Goal: Task Accomplishment & Management: Manage account settings

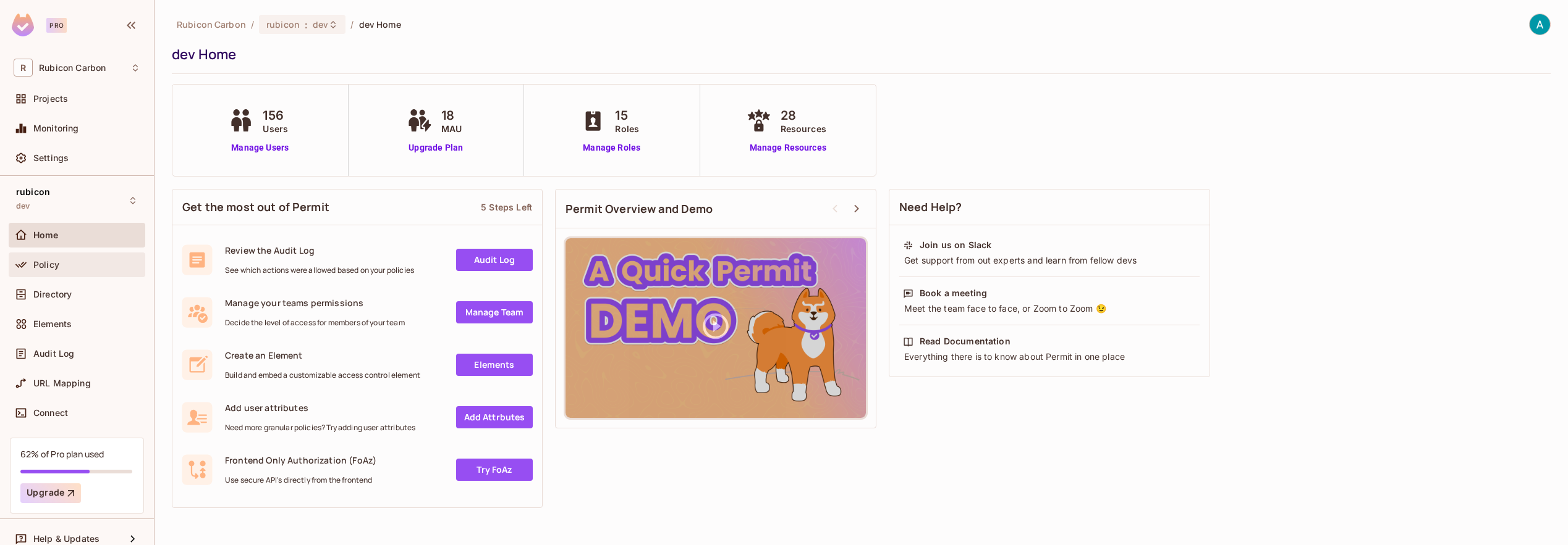
click at [56, 263] on span "Policy" at bounding box center [47, 265] width 26 height 10
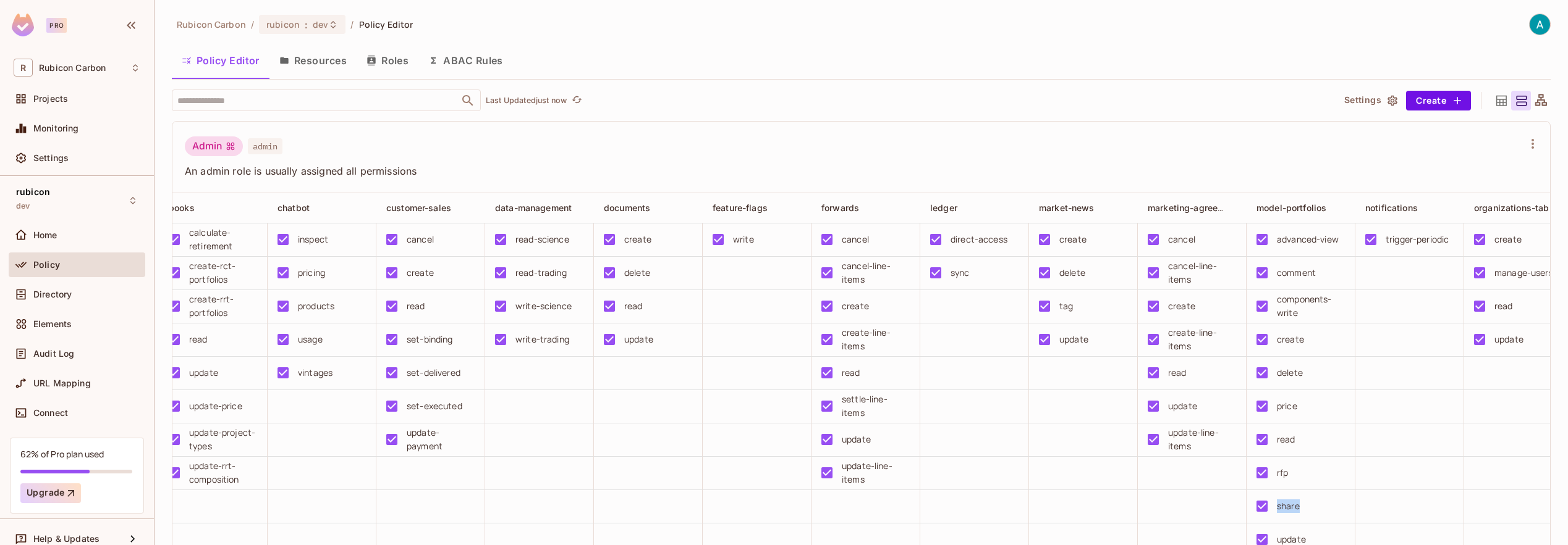
scroll to position [0, 322]
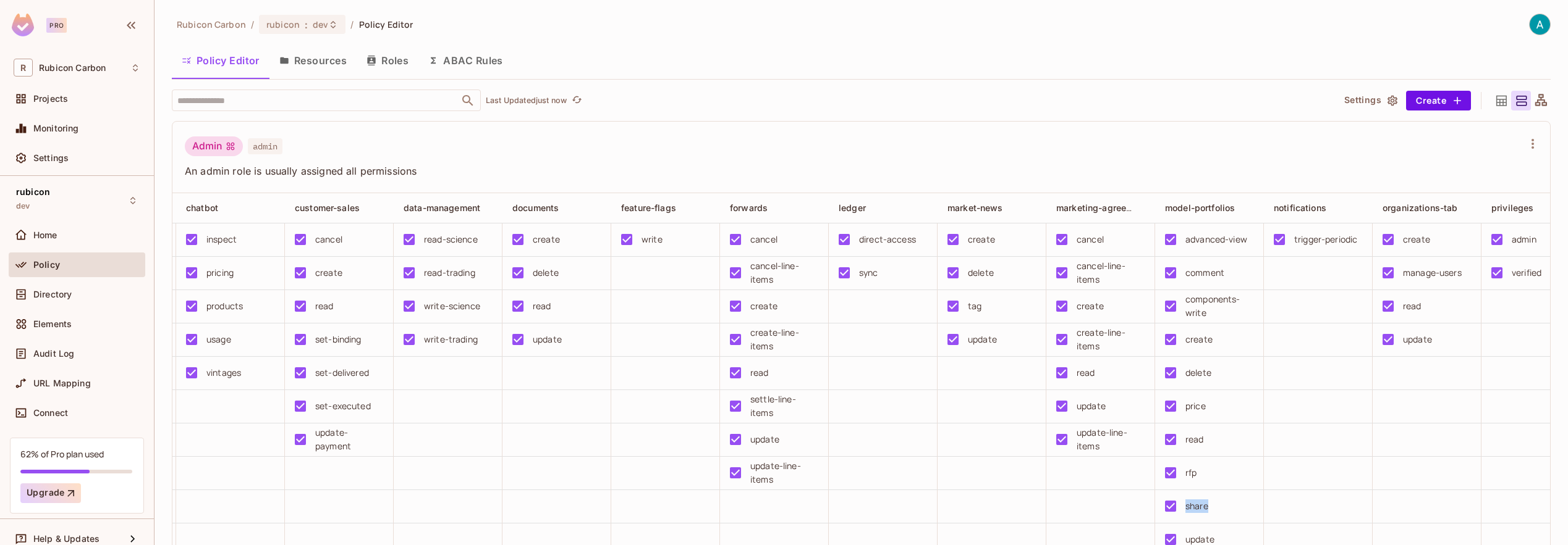
drag, startPoint x: 1124, startPoint y: 507, endPoint x: 1459, endPoint y: 512, distance: 335.0
click at [1460, 512] on tr "share read" at bounding box center [1264, 507] width 2828 height 34
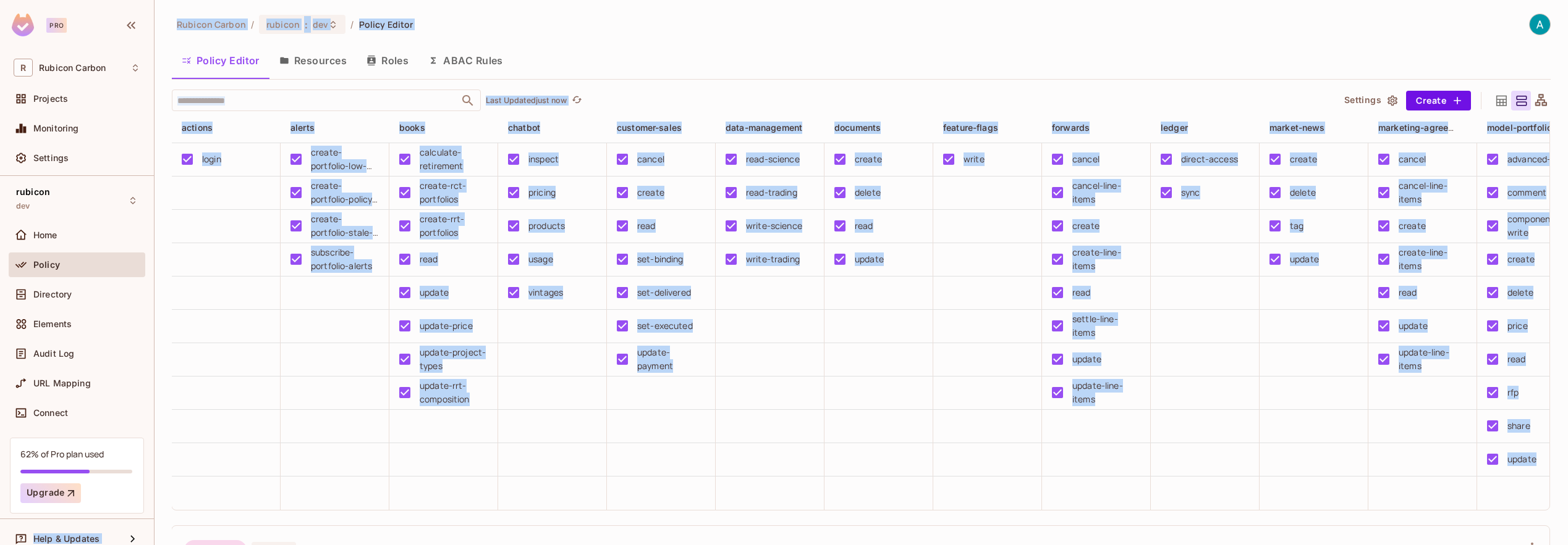
scroll to position [0, 0]
drag, startPoint x: 1398, startPoint y: 501, endPoint x: 124, endPoint y: 469, distance: 1274.4
click at [124, 469] on div "Pro R Rubicon Carbon Projects Monitoring Settings rubicon dev Home Policy Direc…" at bounding box center [784, 272] width 1568 height 545
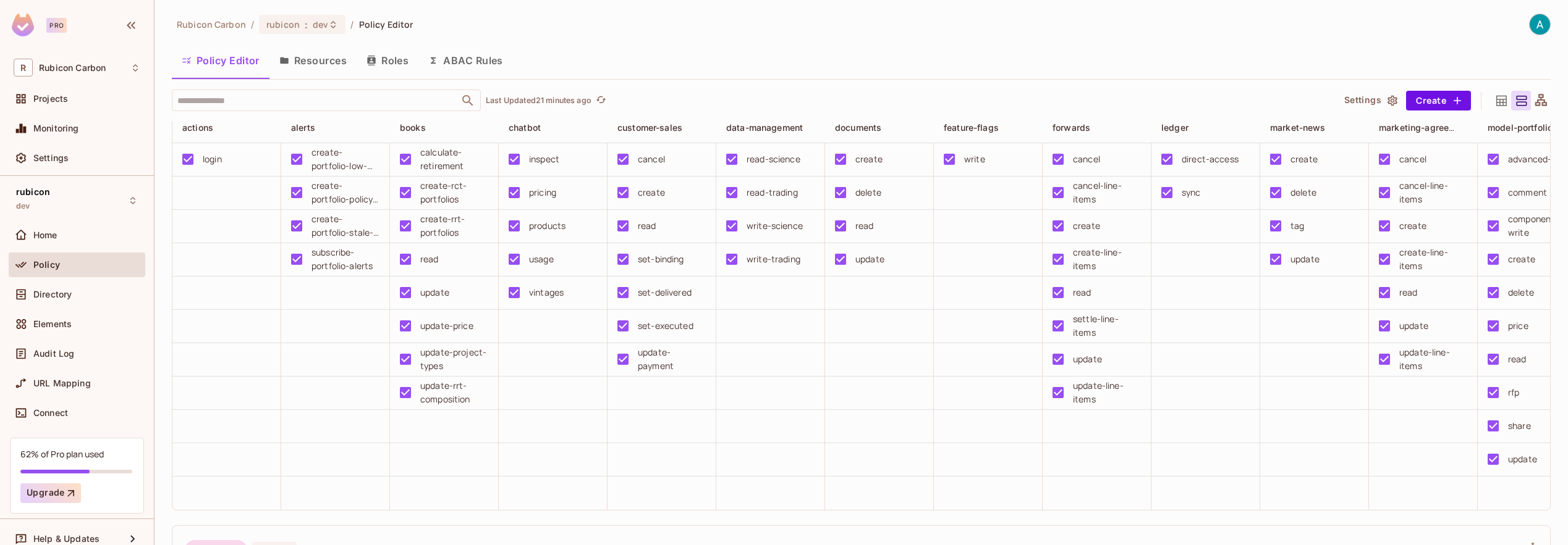
click at [839, 347] on td at bounding box center [879, 360] width 109 height 34
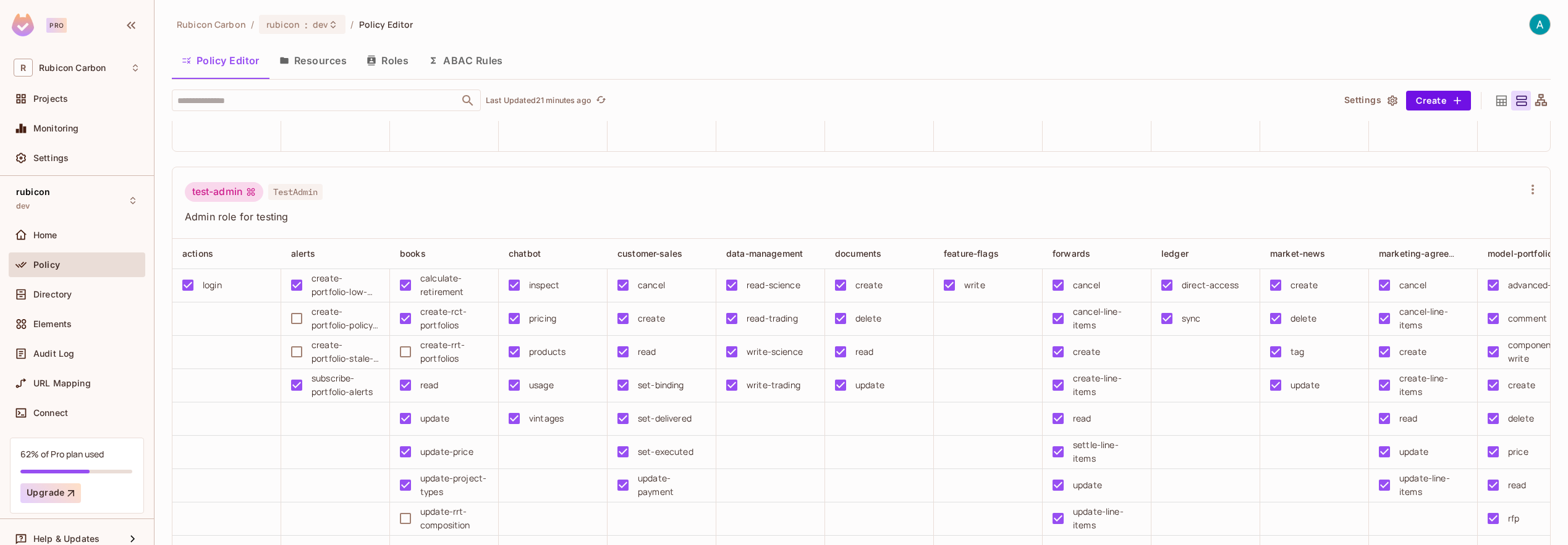
scroll to position [5397, 0]
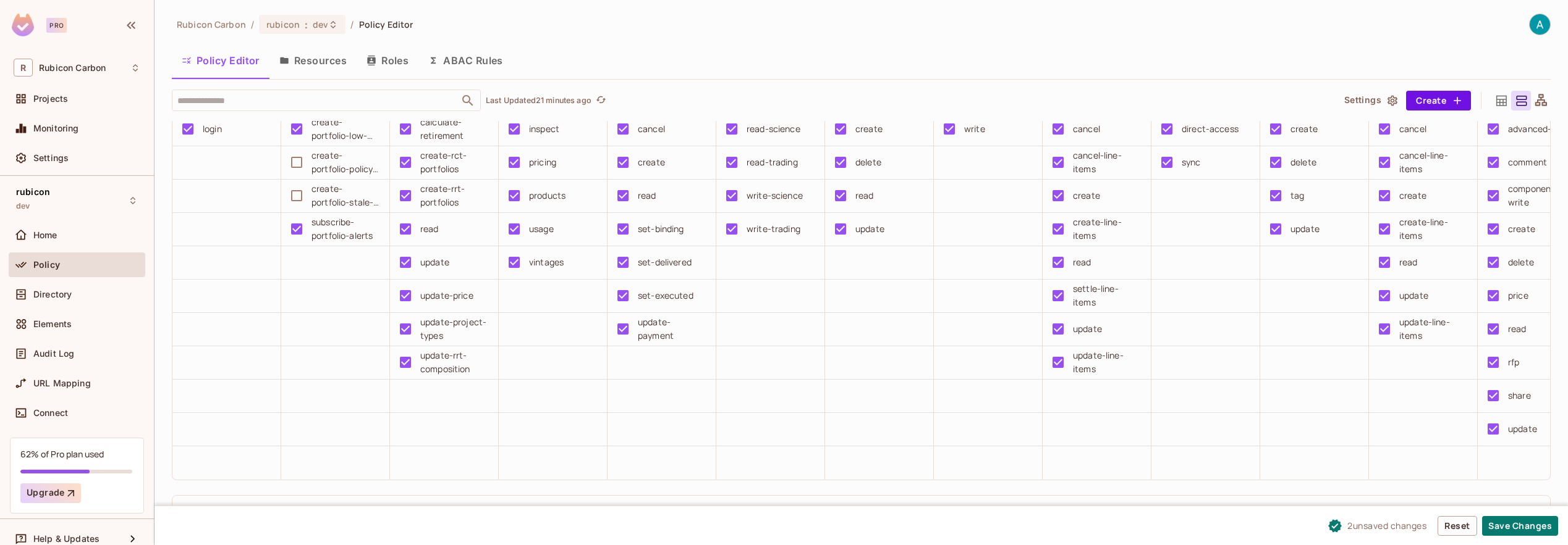
click at [1178, 413] on td at bounding box center [1205, 397] width 109 height 34
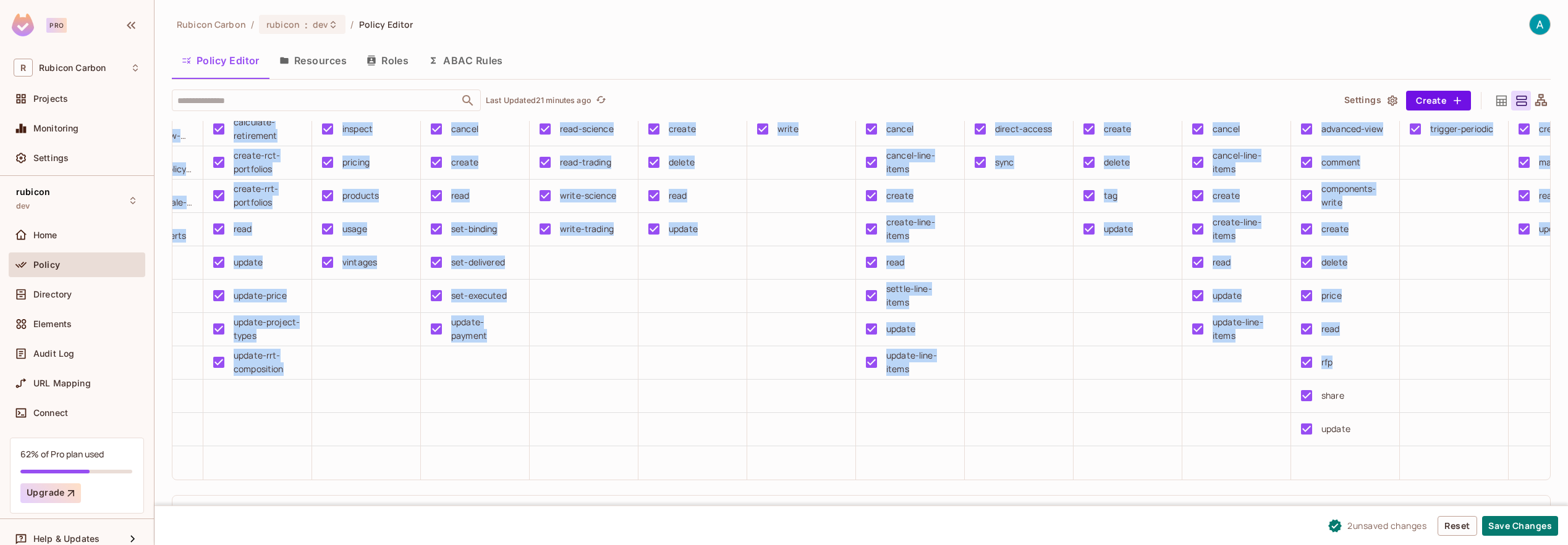
drag, startPoint x: 1184, startPoint y: 487, endPoint x: 1493, endPoint y: 467, distance: 309.6
click at [1495, 467] on tbody "login create-portfolio-low-liquidity-entry calculate-retirement inspect cancel …" at bounding box center [1345, 296] width 2719 height 367
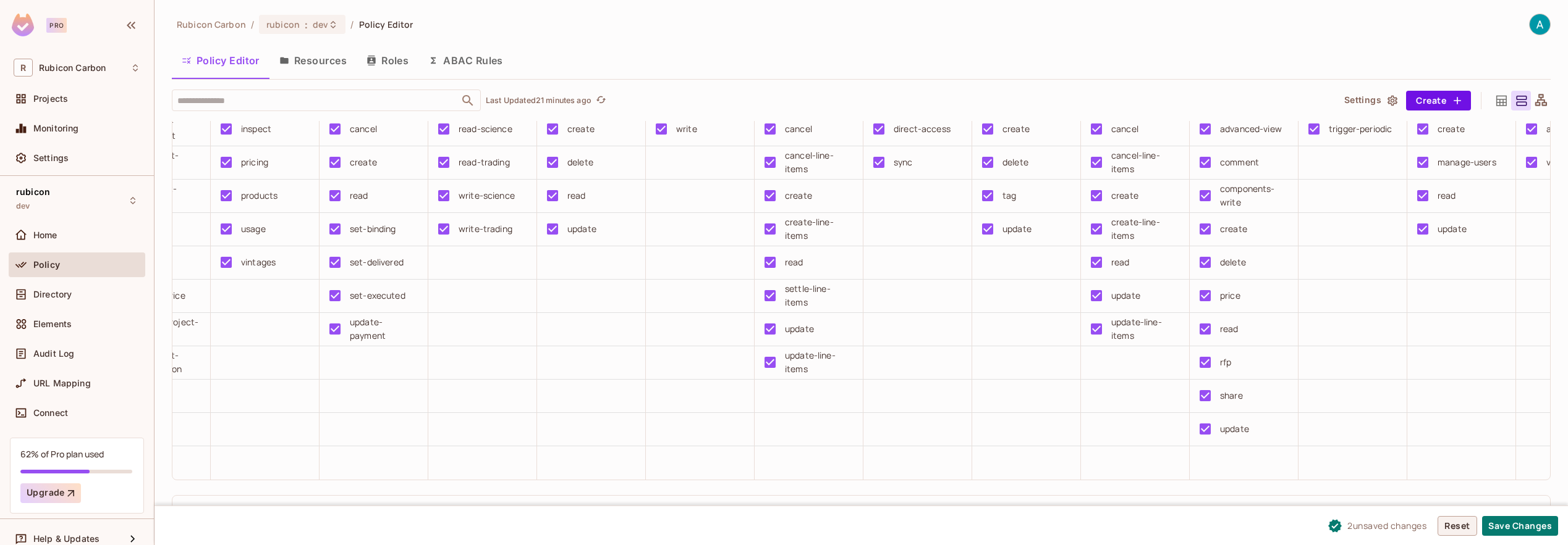
click at [1511, 523] on button "Save Changes" at bounding box center [1520, 526] width 76 height 20
